Goal: Task Accomplishment & Management: Manage account settings

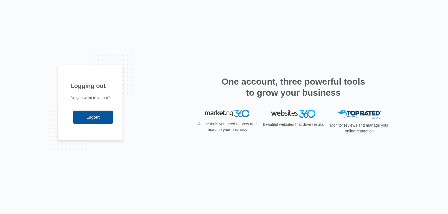
click at [78, 116] on input "Logout" at bounding box center [93, 117] width 40 height 13
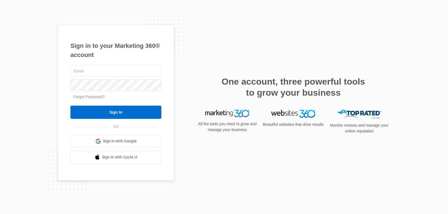
type input "[EMAIL_ADDRESS][DOMAIN_NAME]"
click at [78, 116] on input "Sign In" at bounding box center [115, 112] width 91 height 13
